Goal: Task Accomplishment & Management: Manage account settings

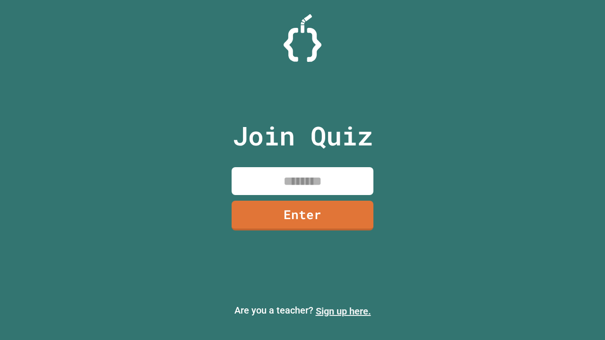
click at [343, 312] on link "Sign up here." at bounding box center [343, 311] width 55 height 11
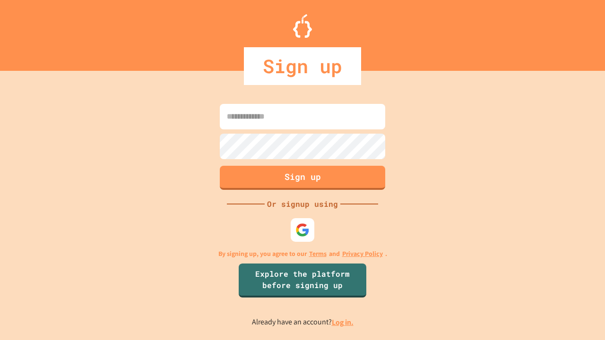
click at [343, 322] on link "Log in." at bounding box center [343, 323] width 22 height 10
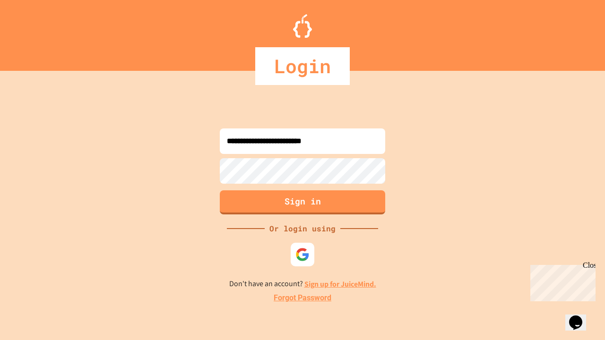
type input "**********"
